Goal: Task Accomplishment & Management: Manage account settings

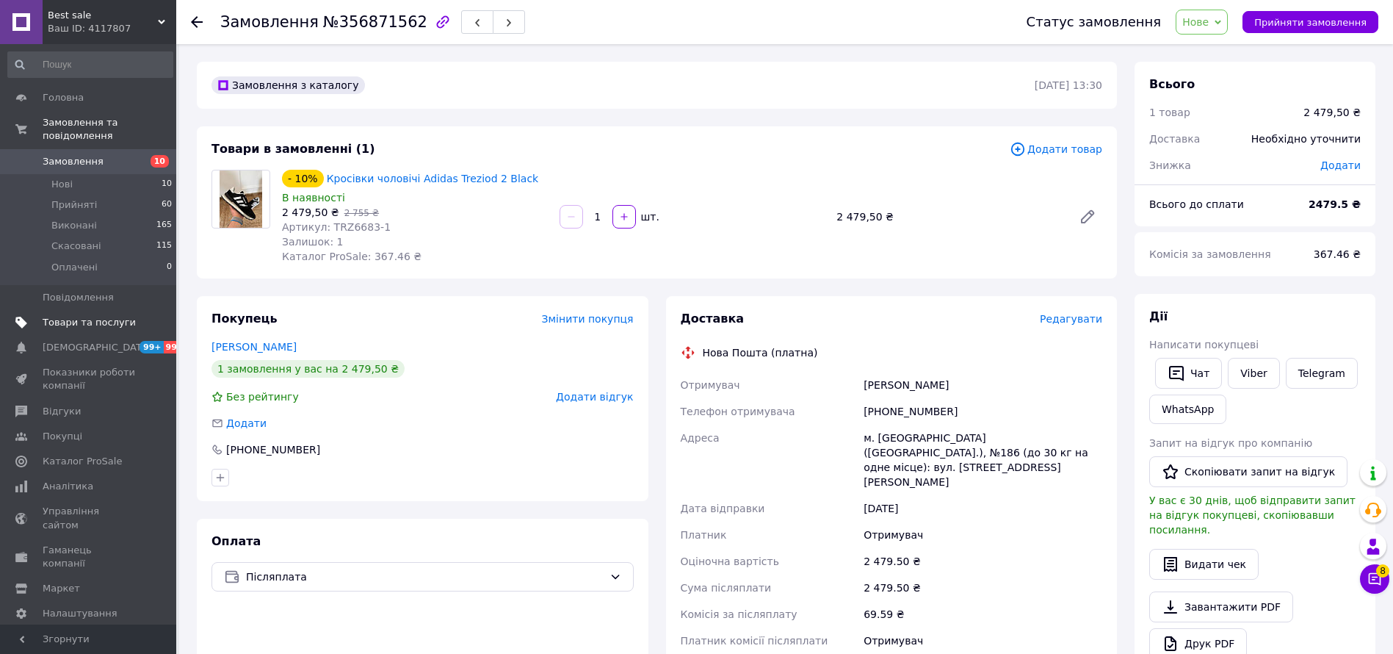
click at [70, 316] on span "Товари та послуги" at bounding box center [89, 322] width 93 height 13
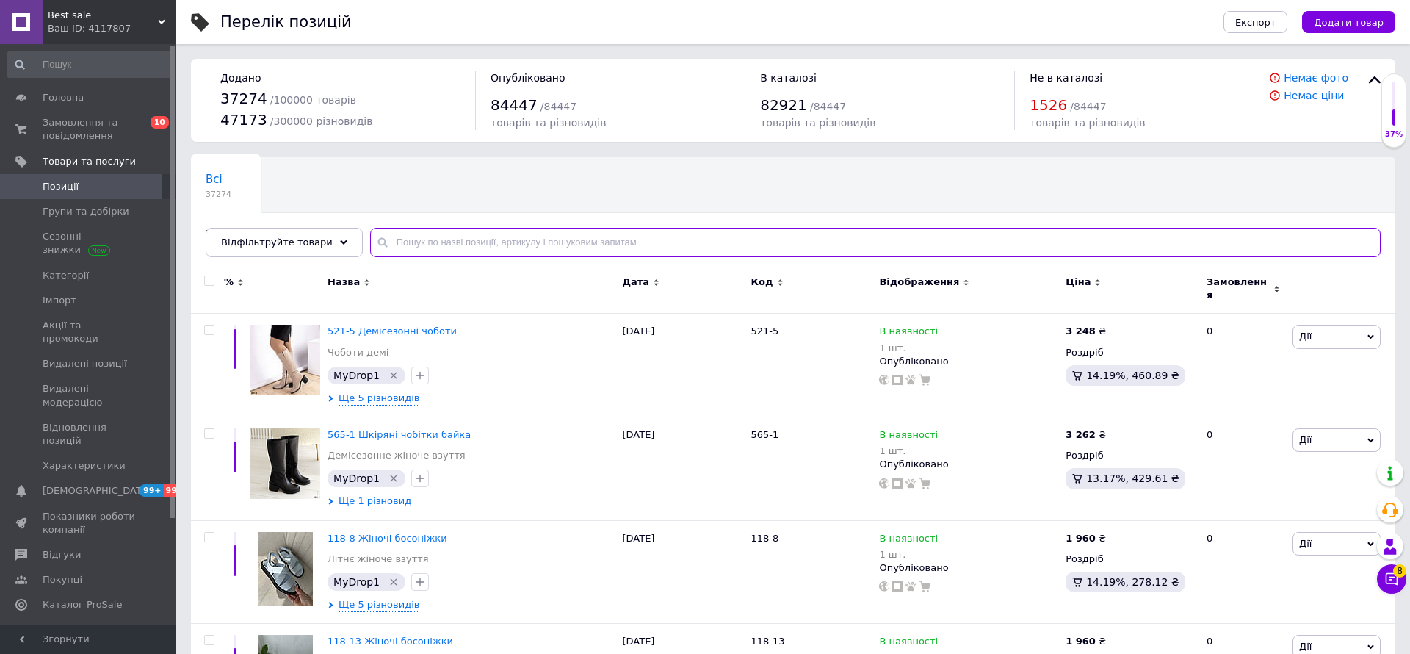
click at [458, 237] on input "text" at bounding box center [875, 242] width 1011 height 29
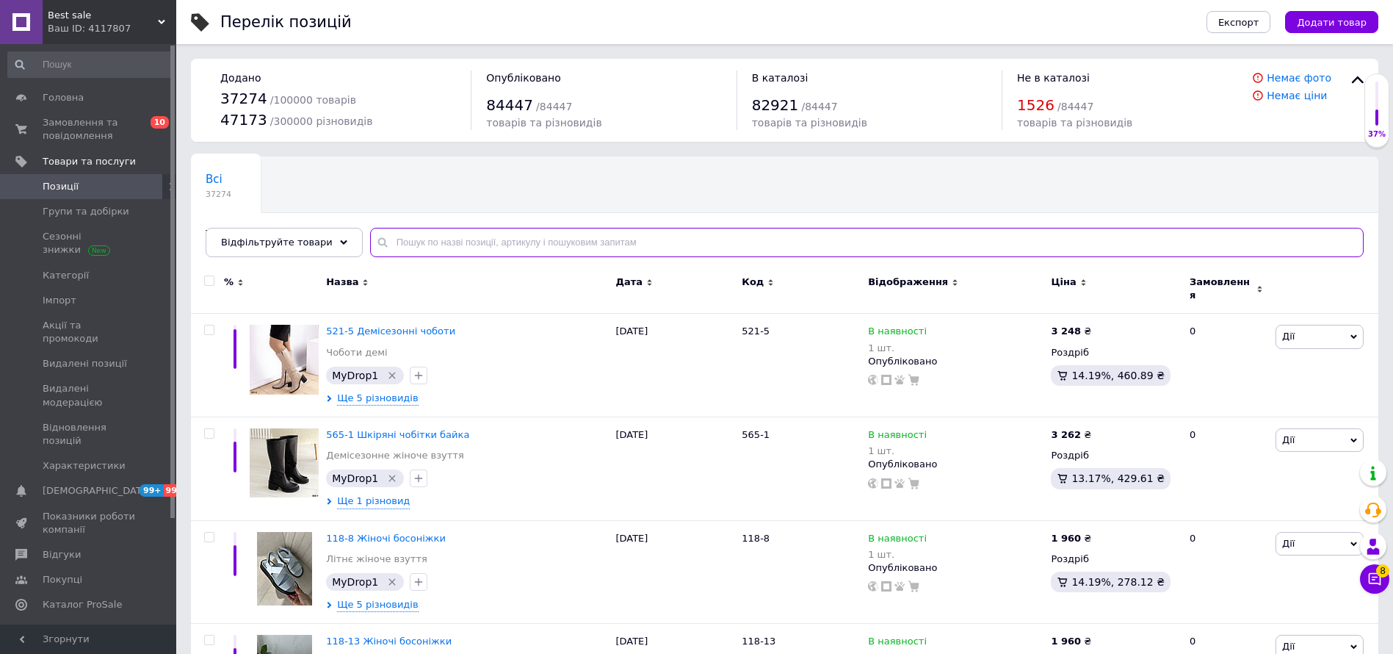
paste input "DUB363ZV"
type input "DUB363ZV"
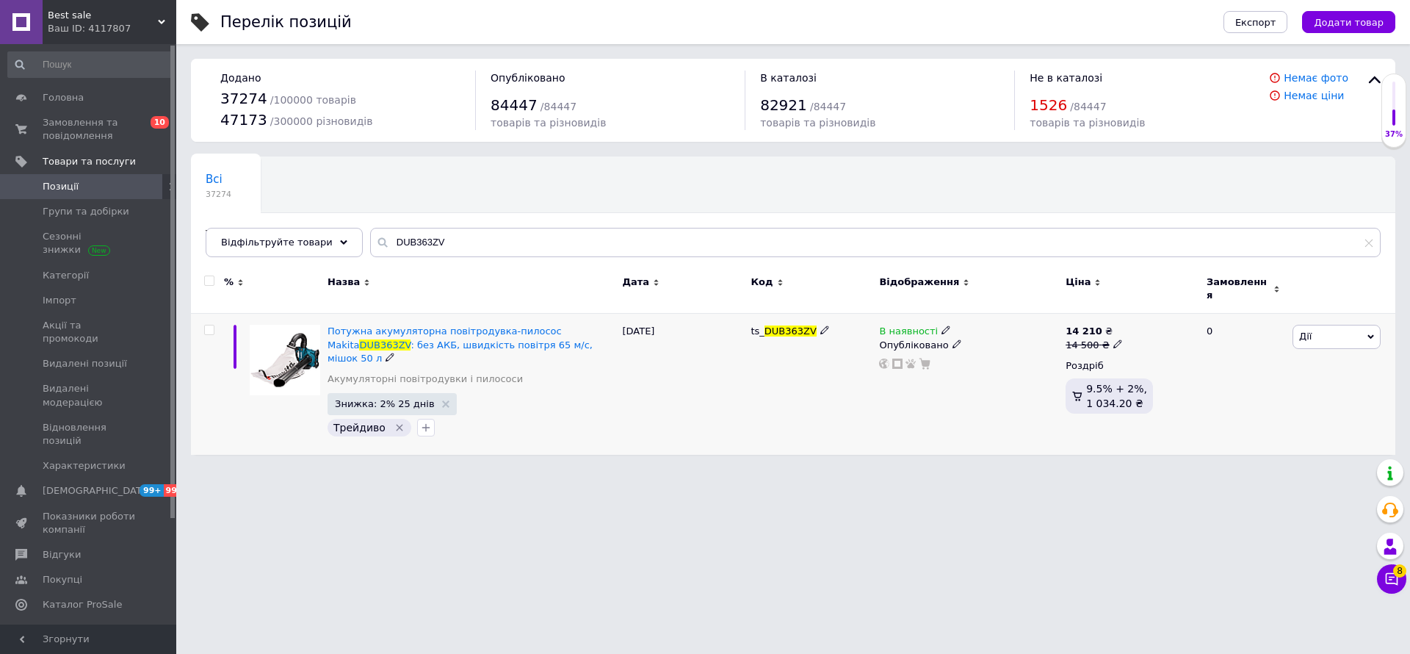
click at [941, 314] on div "В наявності Опубліковано" at bounding box center [968, 384] width 187 height 141
click at [942, 325] on icon at bounding box center [946, 329] width 9 height 9
click at [965, 332] on li "Немає в наявності" at bounding box center [1026, 342] width 140 height 21
click at [981, 354] on input at bounding box center [1011, 368] width 112 height 29
